Goal: Navigation & Orientation: Understand site structure

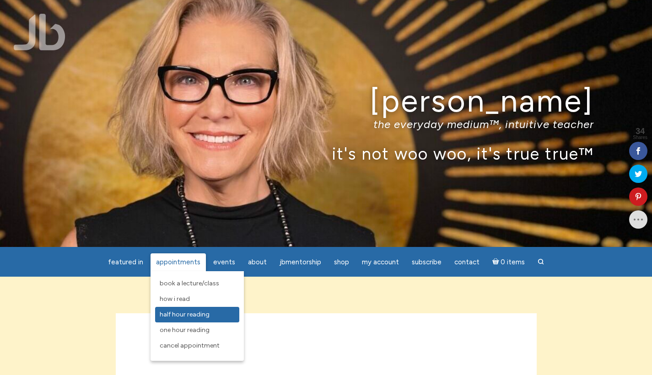
click at [183, 315] on span "Half Hour Reading" at bounding box center [185, 315] width 50 height 8
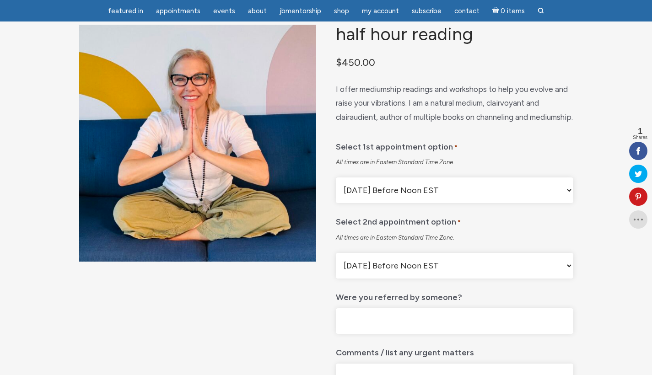
scroll to position [72, 0]
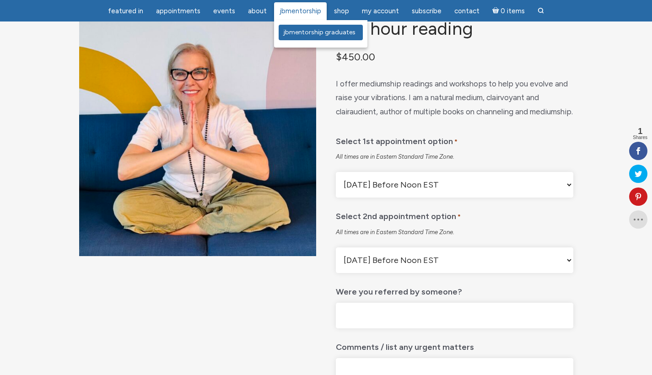
click at [296, 27] on link "JBMentorship Graduates" at bounding box center [321, 33] width 84 height 16
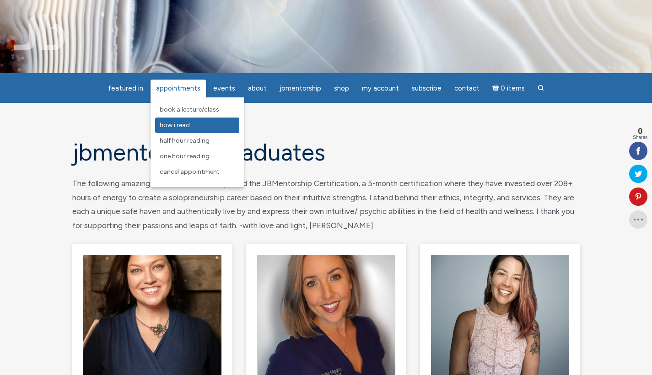
click at [184, 127] on span "How I Read" at bounding box center [175, 125] width 30 height 8
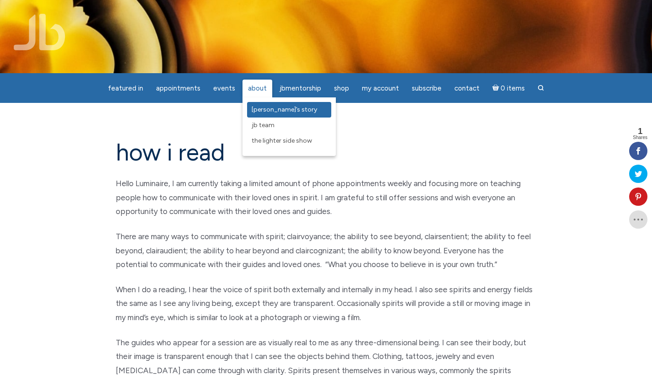
click at [256, 111] on span "[PERSON_NAME]’s Story" at bounding box center [284, 110] width 65 height 8
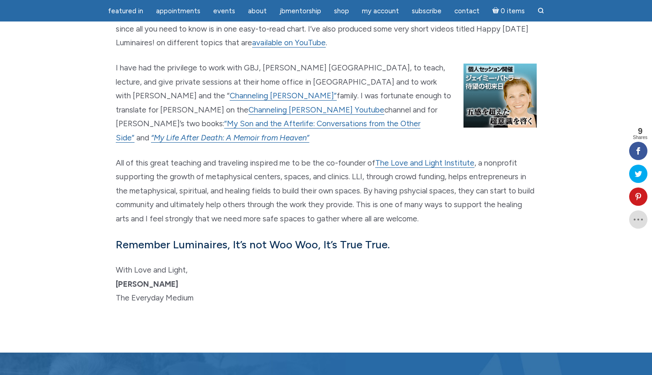
scroll to position [980, 0]
